Goal: Check status: Check status

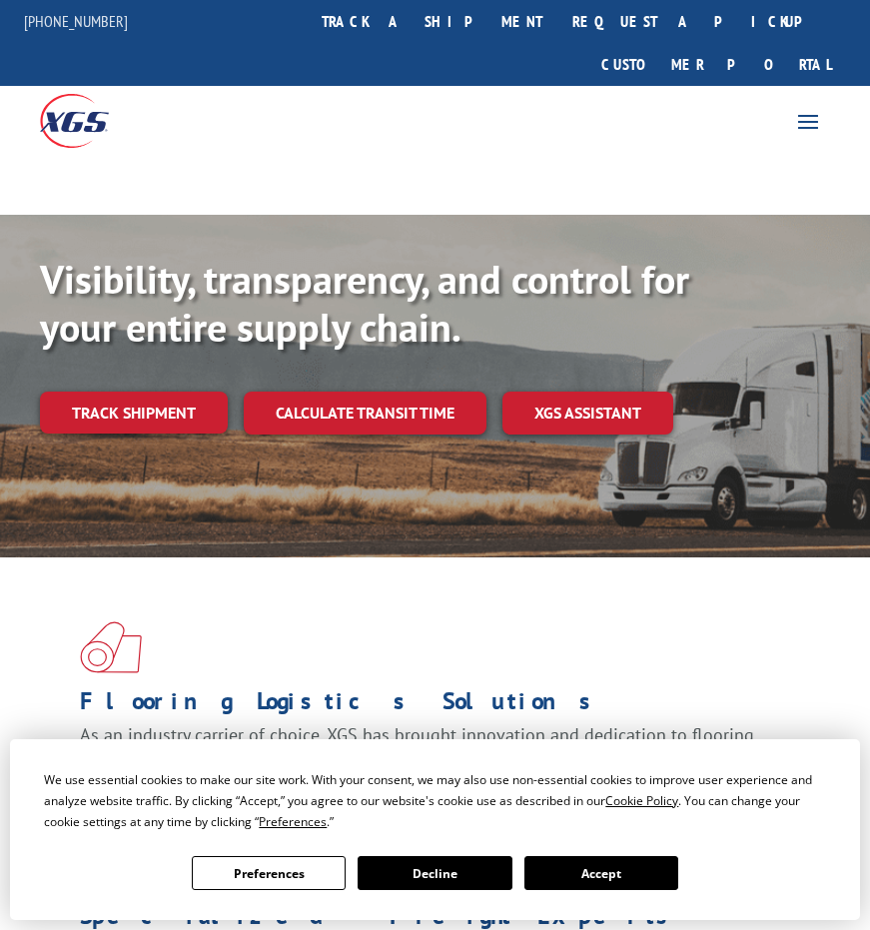
scroll to position [167, 0]
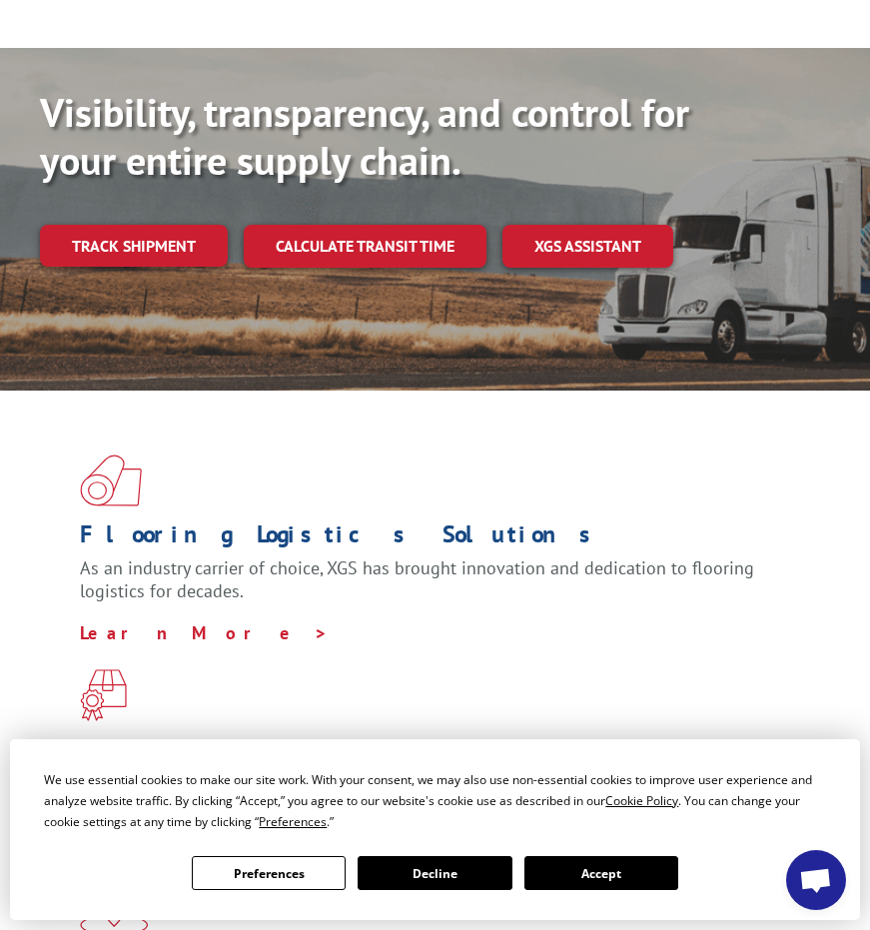
click at [622, 881] on button "Accept" at bounding box center [602, 873] width 154 height 34
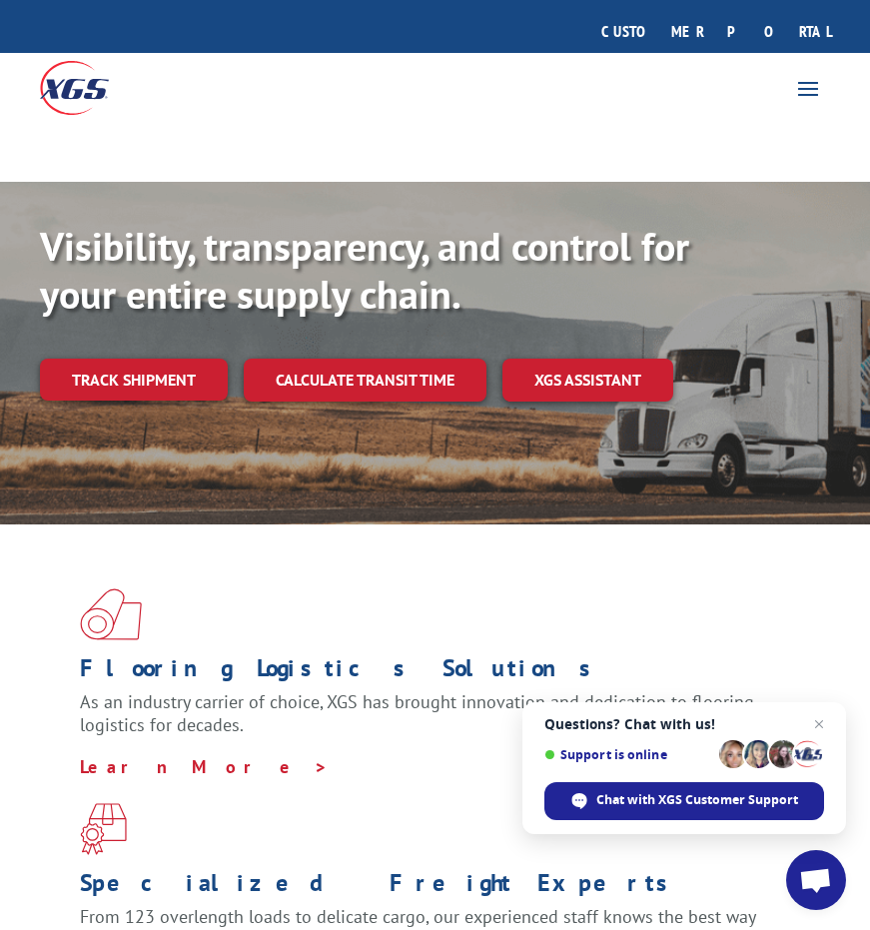
scroll to position [0, 0]
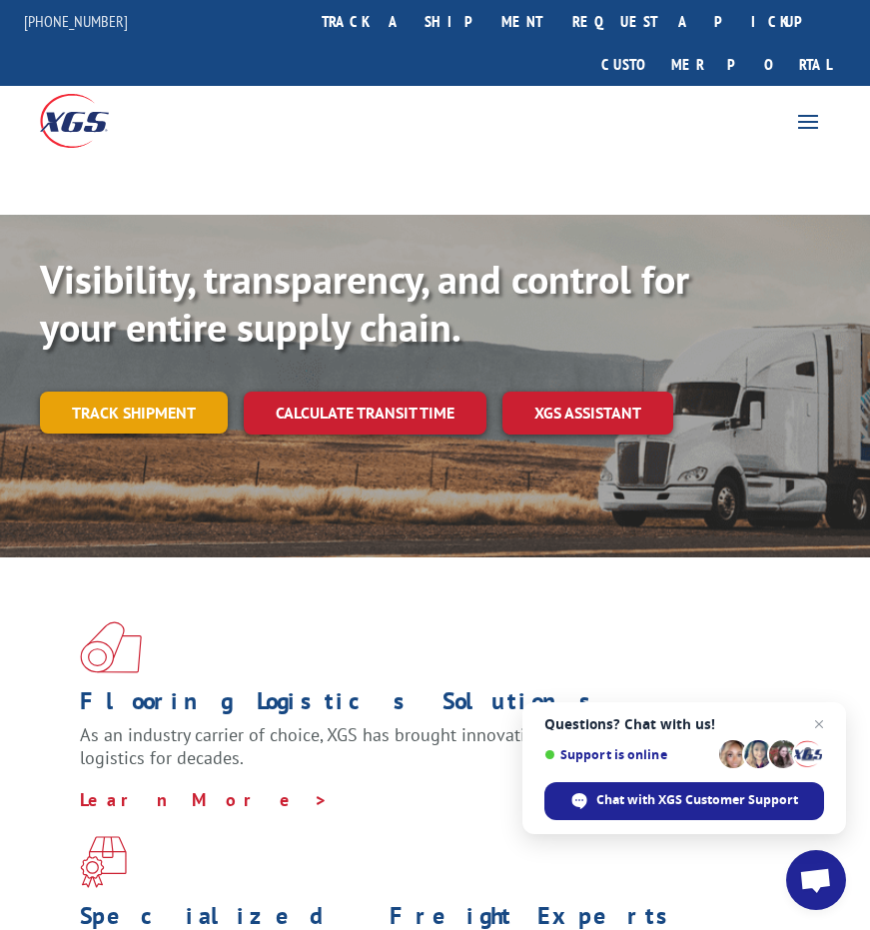
click at [142, 392] on link "Track shipment" at bounding box center [134, 413] width 188 height 42
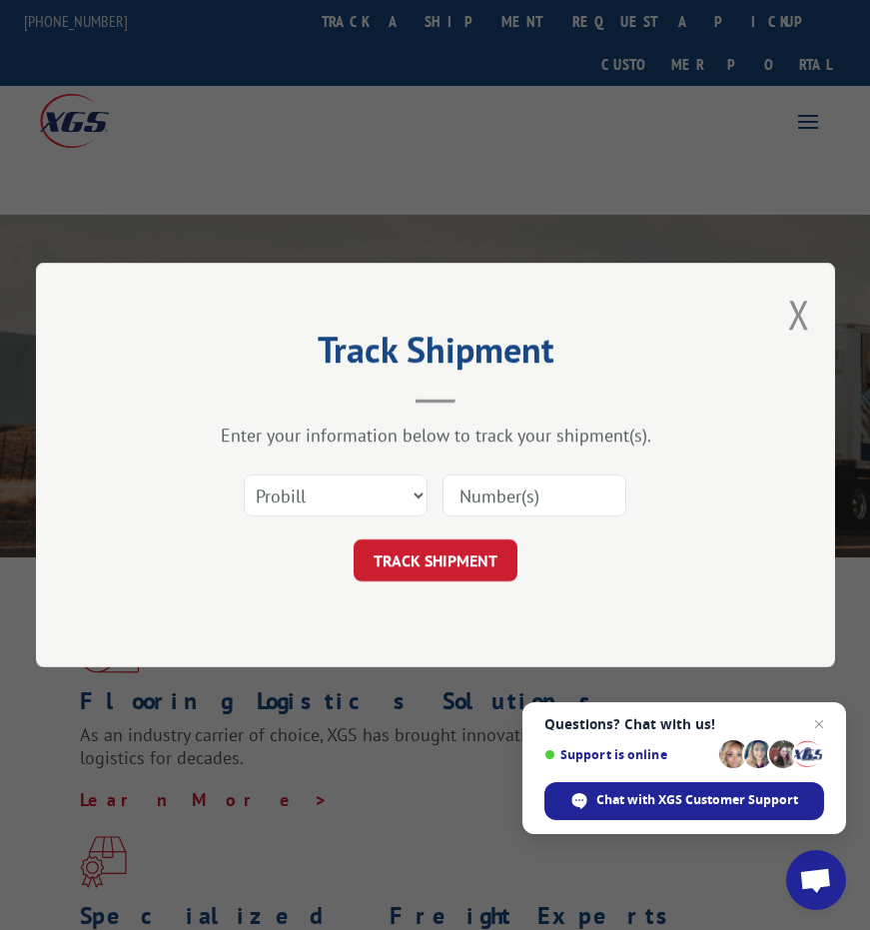
click at [515, 496] on input at bounding box center [535, 496] width 184 height 42
paste input "2557540"
type input "2557540"
click at [471, 562] on button "TRACK SHIPMENT" at bounding box center [436, 561] width 164 height 42
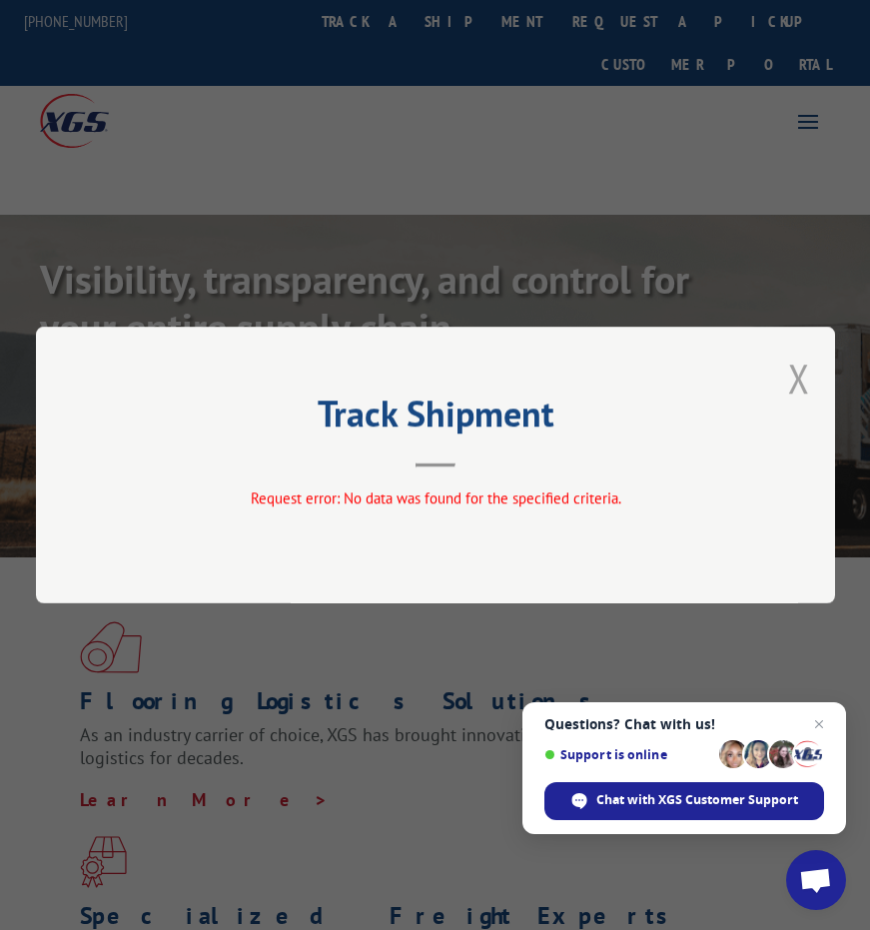
click at [797, 376] on button "Close modal" at bounding box center [799, 378] width 22 height 53
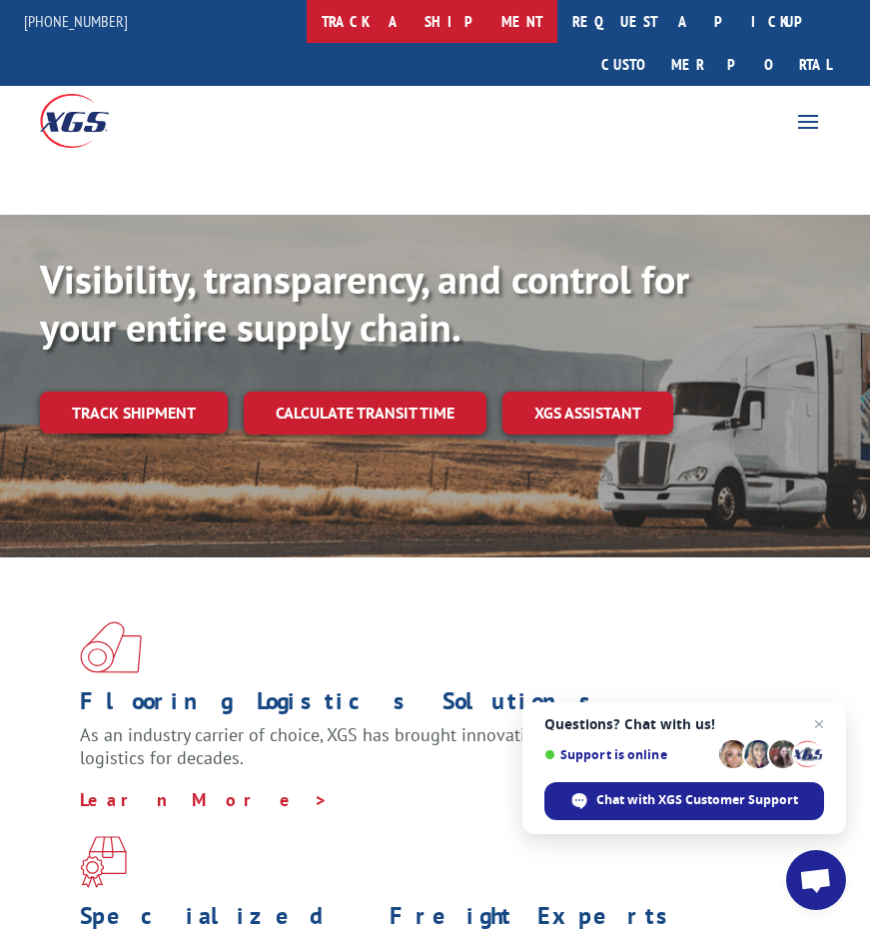
click at [451, 17] on link "track a shipment" at bounding box center [432, 21] width 251 height 43
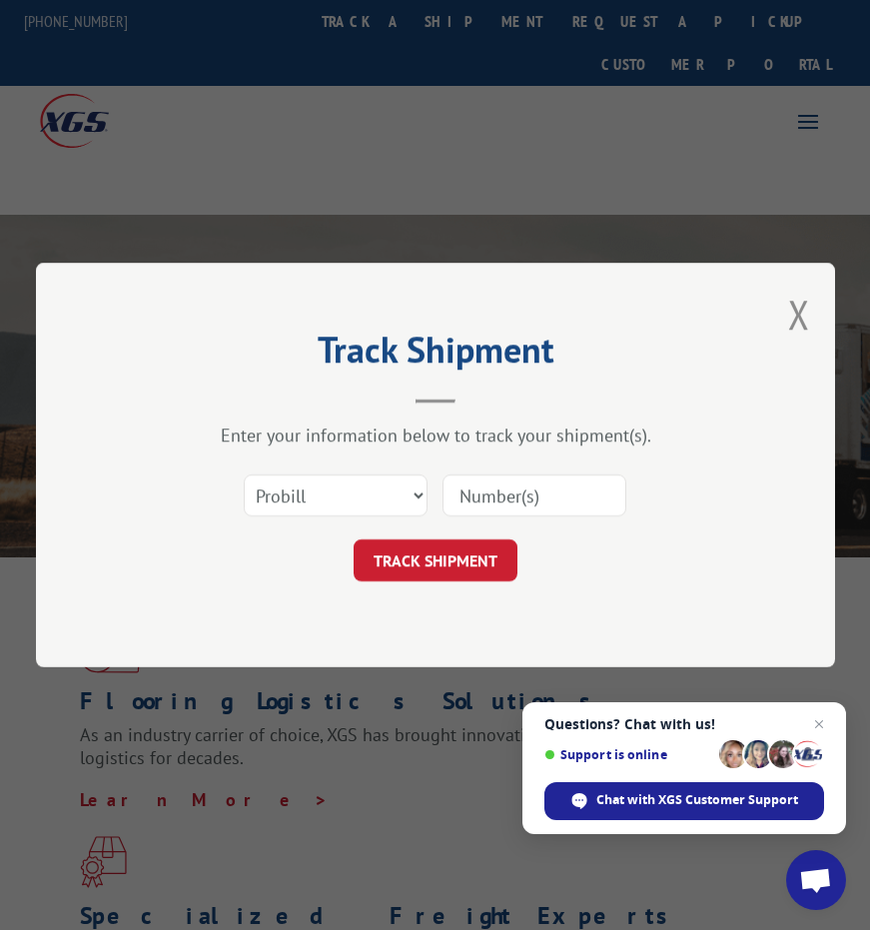
click at [508, 497] on input at bounding box center [535, 496] width 184 height 42
paste input "2557540"
type input "2557540"
click at [381, 495] on select "Select category... Probill BOL PO" at bounding box center [336, 496] width 184 height 42
select select "bol"
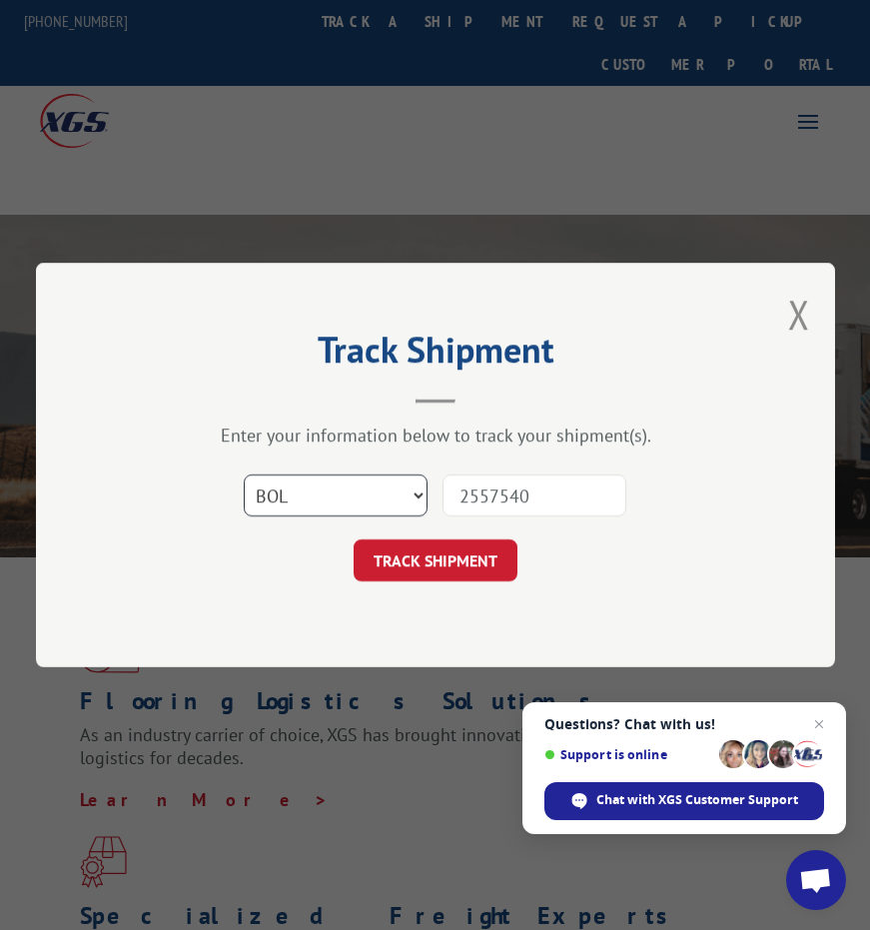
click at [244, 475] on select "Select category... Probill BOL PO" at bounding box center [336, 496] width 184 height 42
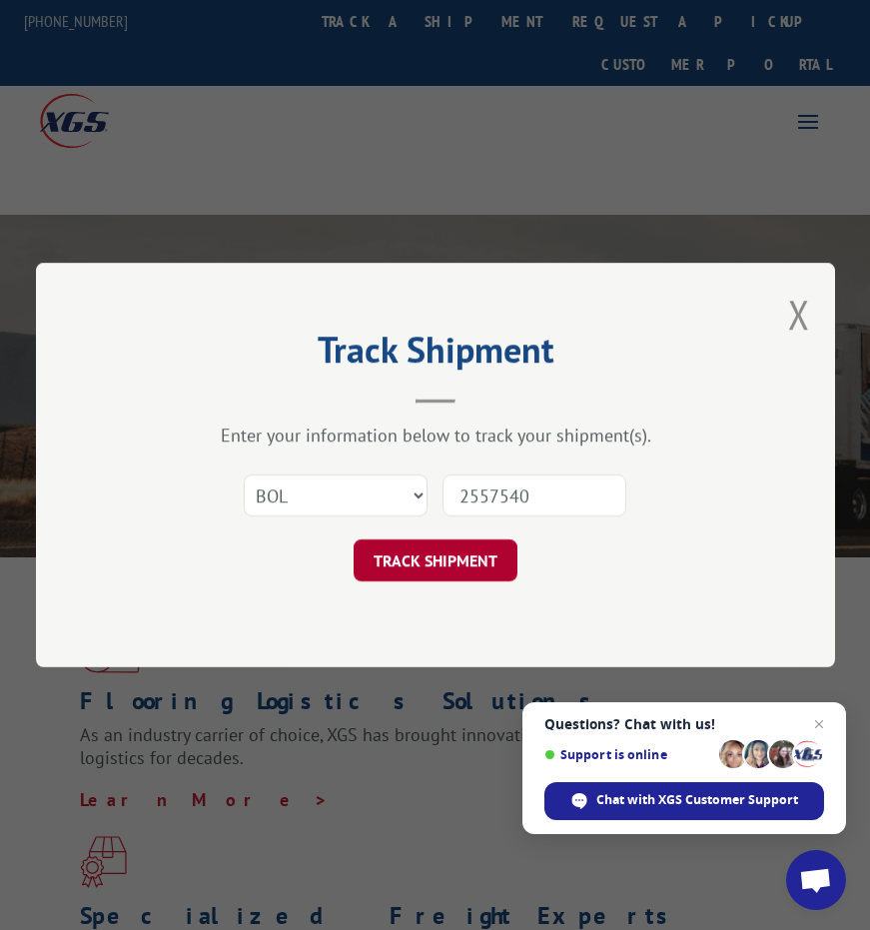
click at [457, 571] on button "TRACK SHIPMENT" at bounding box center [436, 561] width 164 height 42
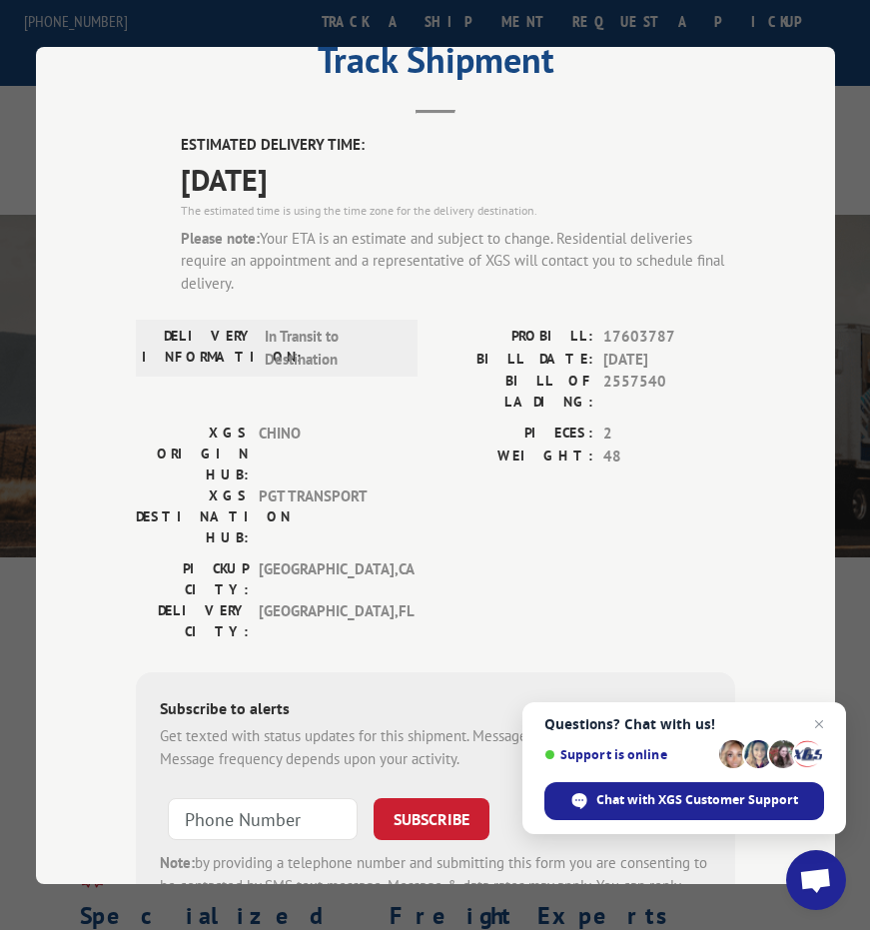
scroll to position [8, 0]
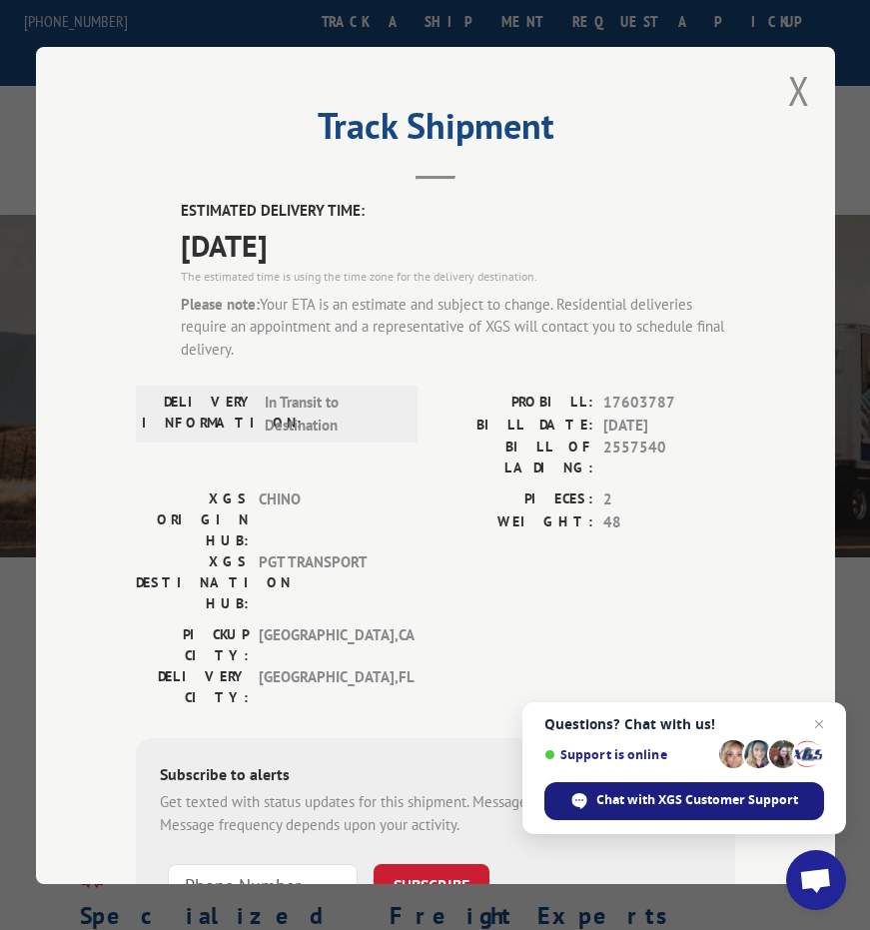
click at [683, 795] on span "Chat with XGS Customer Support" at bounding box center [697, 800] width 202 height 18
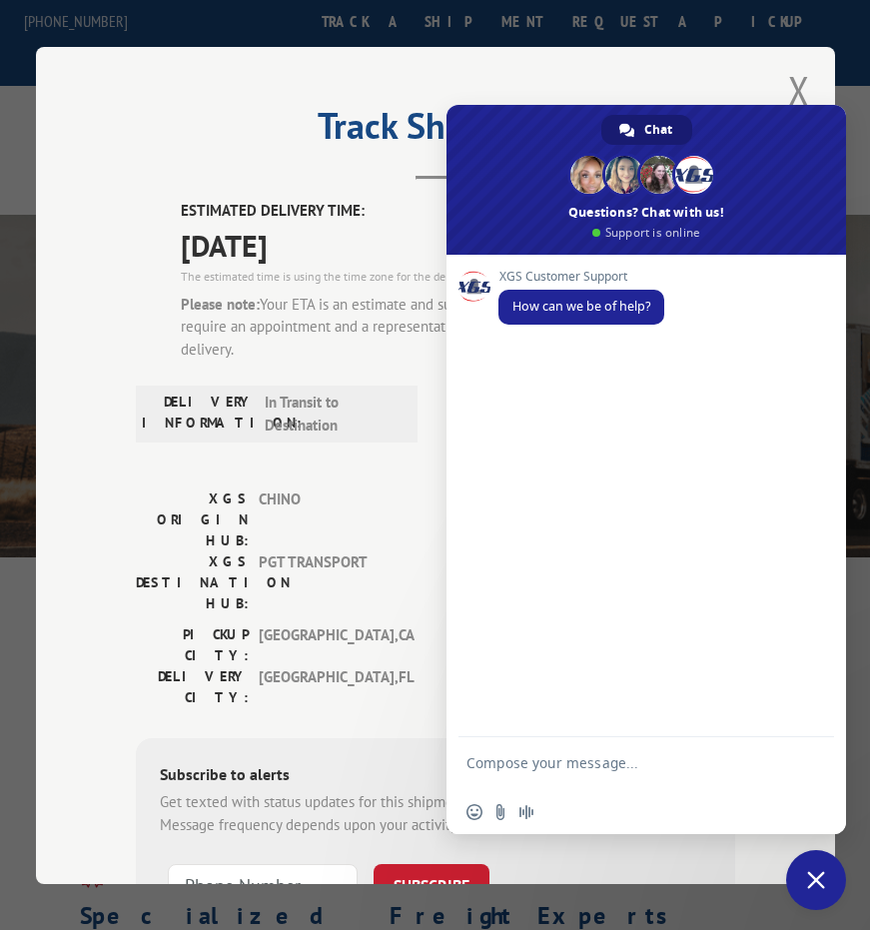
click at [499, 750] on form at bounding box center [625, 765] width 316 height 57
click at [553, 756] on textarea "Compose your message..." at bounding box center [625, 772] width 316 height 36
type textarea "call"
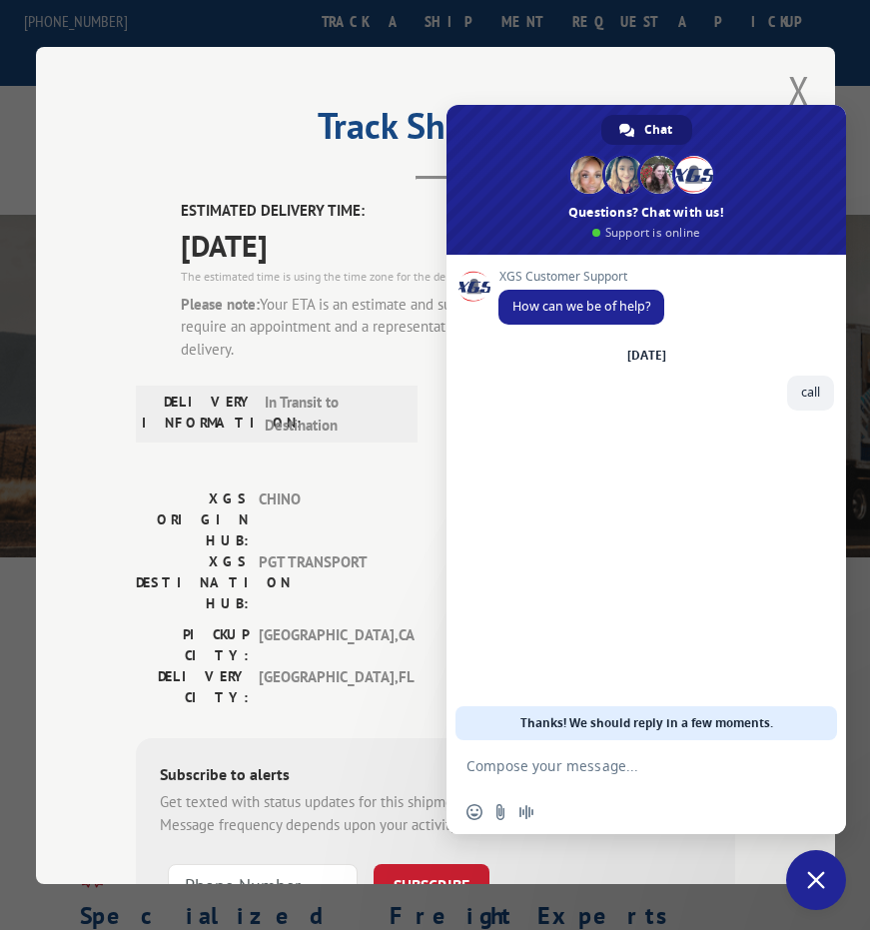
click at [653, 88] on div "Track Shipment ESTIMATED DELIVERY TIME: [DATE] The estimated time is using the …" at bounding box center [435, 465] width 799 height 837
click at [824, 878] on span "Close chat" at bounding box center [816, 880] width 18 height 18
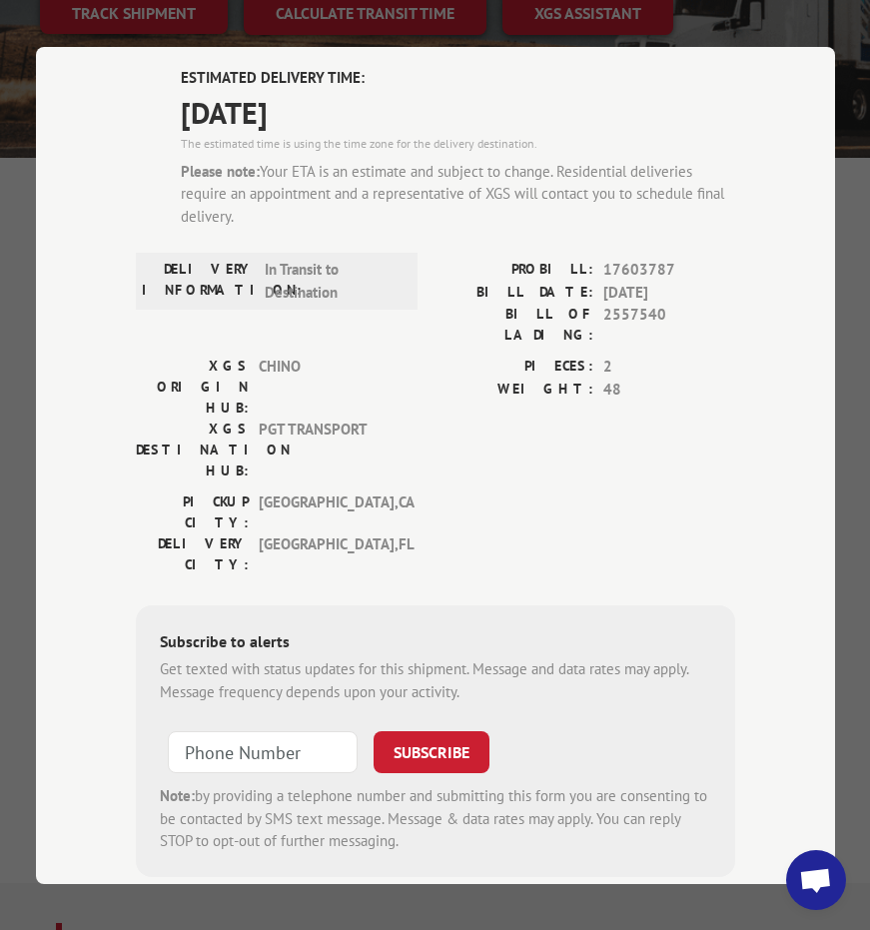
scroll to position [0, 0]
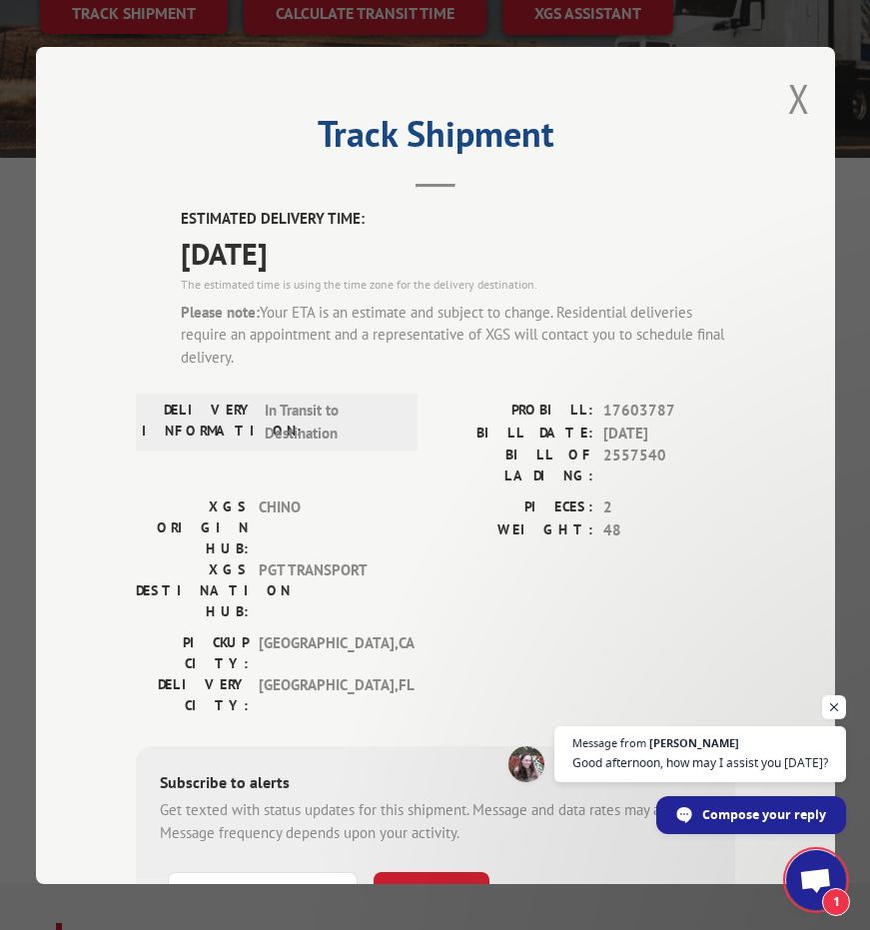
click at [202, 872] on input "+1 (___) ___-____" at bounding box center [263, 893] width 190 height 42
paste input "323) 377-5246"
type input "[PHONE_NUMBER]"
click at [406, 872] on button "SUBSCRIBE" at bounding box center [432, 893] width 116 height 42
click at [788, 91] on button "Close modal" at bounding box center [799, 98] width 22 height 53
